Goal: Task Accomplishment & Management: Use online tool/utility

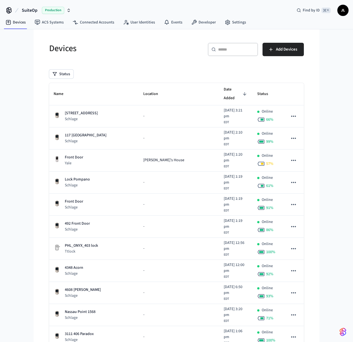
click at [222, 51] on input "text" at bounding box center [236, 50] width 36 height 6
paste input "**********"
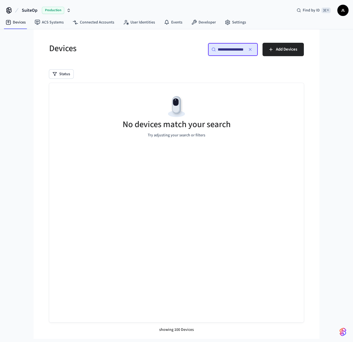
type input "**********"
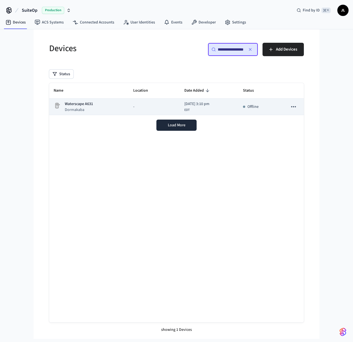
scroll to position [0, 0]
click at [120, 111] on td "Waterscape A631 Dormakaba" at bounding box center [89, 107] width 80 height 16
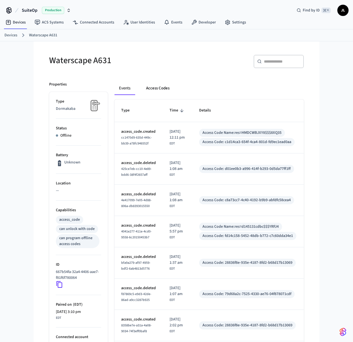
click at [165, 89] on button "Access Codes" at bounding box center [158, 88] width 32 height 13
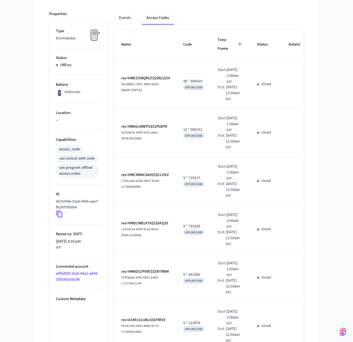
scroll to position [100, 0]
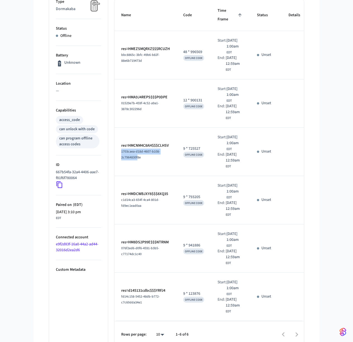
drag, startPoint x: 132, startPoint y: 185, endPoint x: 120, endPoint y: 182, distance: 11.8
click at [120, 176] on td "res=HMCNM4C8AH$$$CLHSV 1703caea-d18d-4607-b108-2c7964830f8e" at bounding box center [146, 152] width 62 height 48
drag, startPoint x: 140, startPoint y: 185, endPoint x: 120, endPoint y: 182, distance: 20.8
click at [120, 176] on td "res=HMCNM4C8AH$$$CLHSV 1703caea-d18d-4607-b108-2c7964830f8e" at bounding box center [146, 152] width 62 height 48
copy span "1703caea-d18d-4607-b108-2c7964830f8e"
